Goal: Task Accomplishment & Management: Use online tool/utility

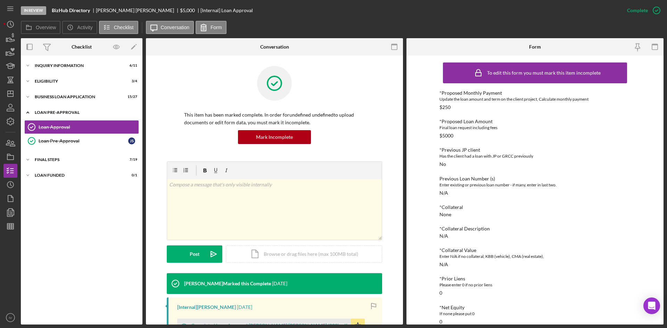
scroll to position [35, 0]
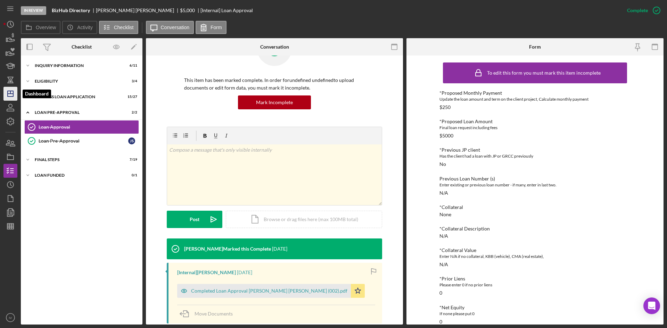
click at [12, 95] on icon "Icon/Dashboard" at bounding box center [10, 93] width 17 height 17
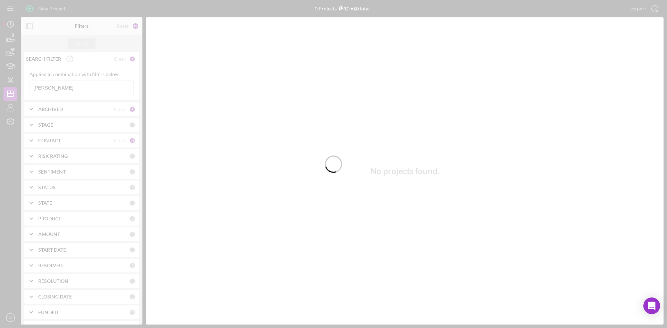
click at [69, 87] on div at bounding box center [333, 164] width 667 height 328
click at [52, 89] on div at bounding box center [333, 164] width 667 height 328
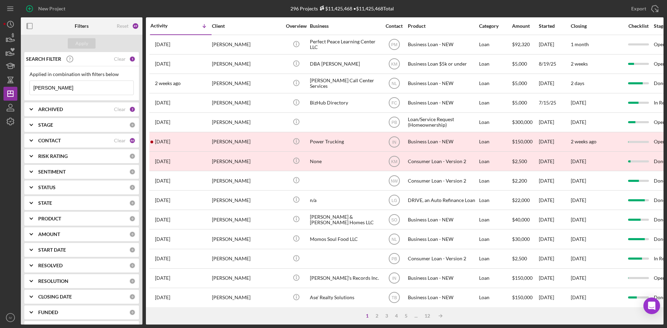
drag, startPoint x: 58, startPoint y: 95, endPoint x: 23, endPoint y: 88, distance: 35.3
click at [23, 88] on div "SEARCH FILTER Clear 1 Applied in combination with filters below [PERSON_NAME] I…" at bounding box center [82, 188] width 122 height 273
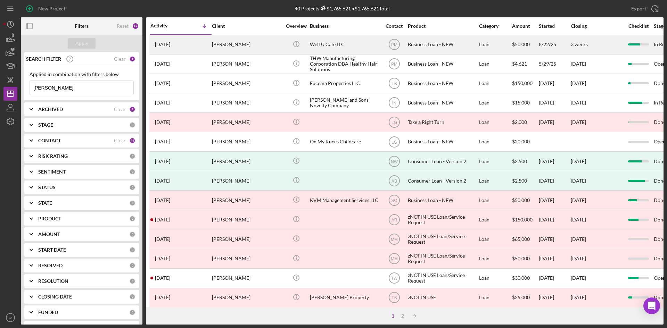
type input "[PERSON_NAME]"
click at [219, 43] on div "[PERSON_NAME]" at bounding box center [246, 44] width 69 height 18
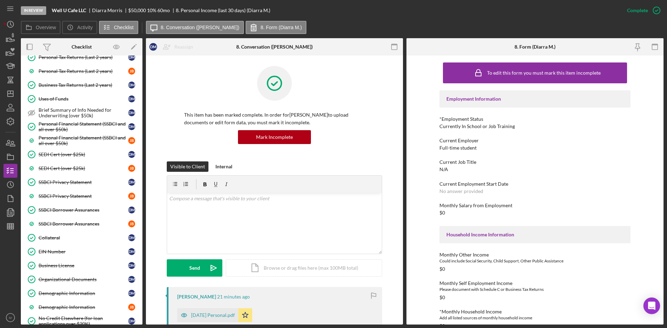
scroll to position [174, 0]
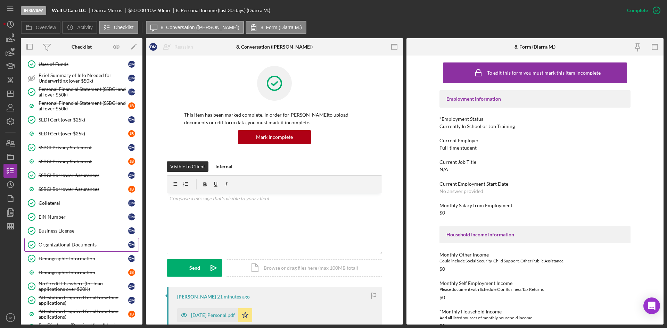
drag, startPoint x: 74, startPoint y: 246, endPoint x: 89, endPoint y: 240, distance: 15.7
click at [74, 246] on div "Organizational Documents" at bounding box center [84, 245] width 90 height 6
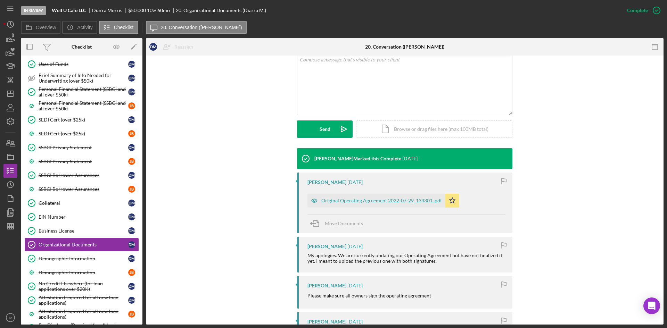
scroll to position [208, 0]
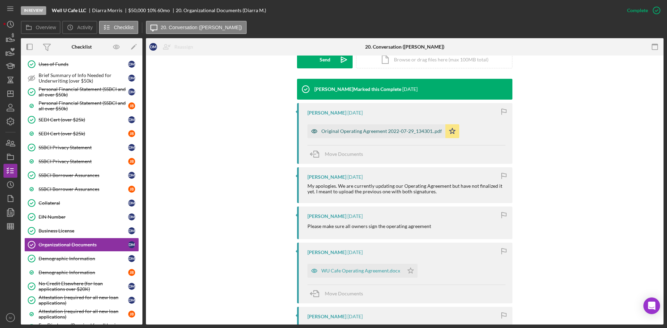
click at [353, 134] on div "Original Operating Agreement 2022-07-29_134301..pdf" at bounding box center [376, 131] width 138 height 14
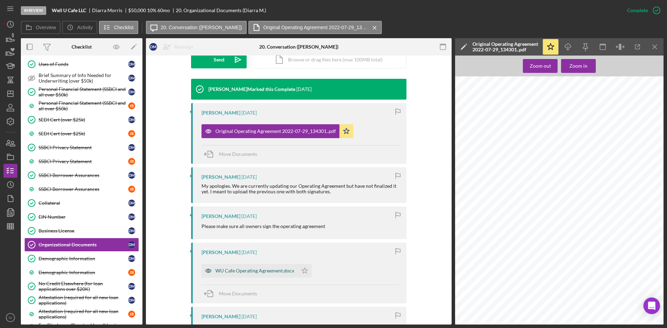
click at [258, 271] on div "WU Cafe Operating Agreement.docx" at bounding box center [254, 271] width 79 height 6
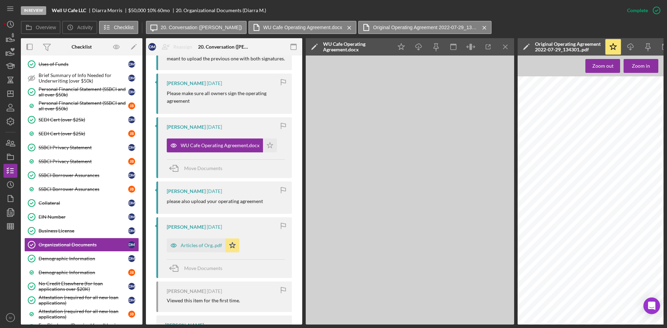
scroll to position [390, 0]
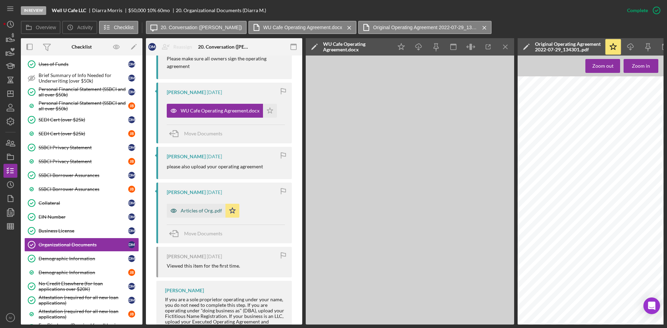
click at [194, 214] on div "Articles of Org..pdf" at bounding box center [201, 211] width 41 height 6
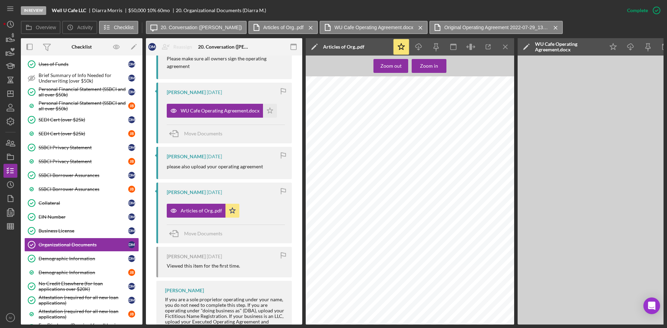
click at [489, 89] on div at bounding box center [412, 213] width 212 height 275
